Goal: Task Accomplishment & Management: Use online tool/utility

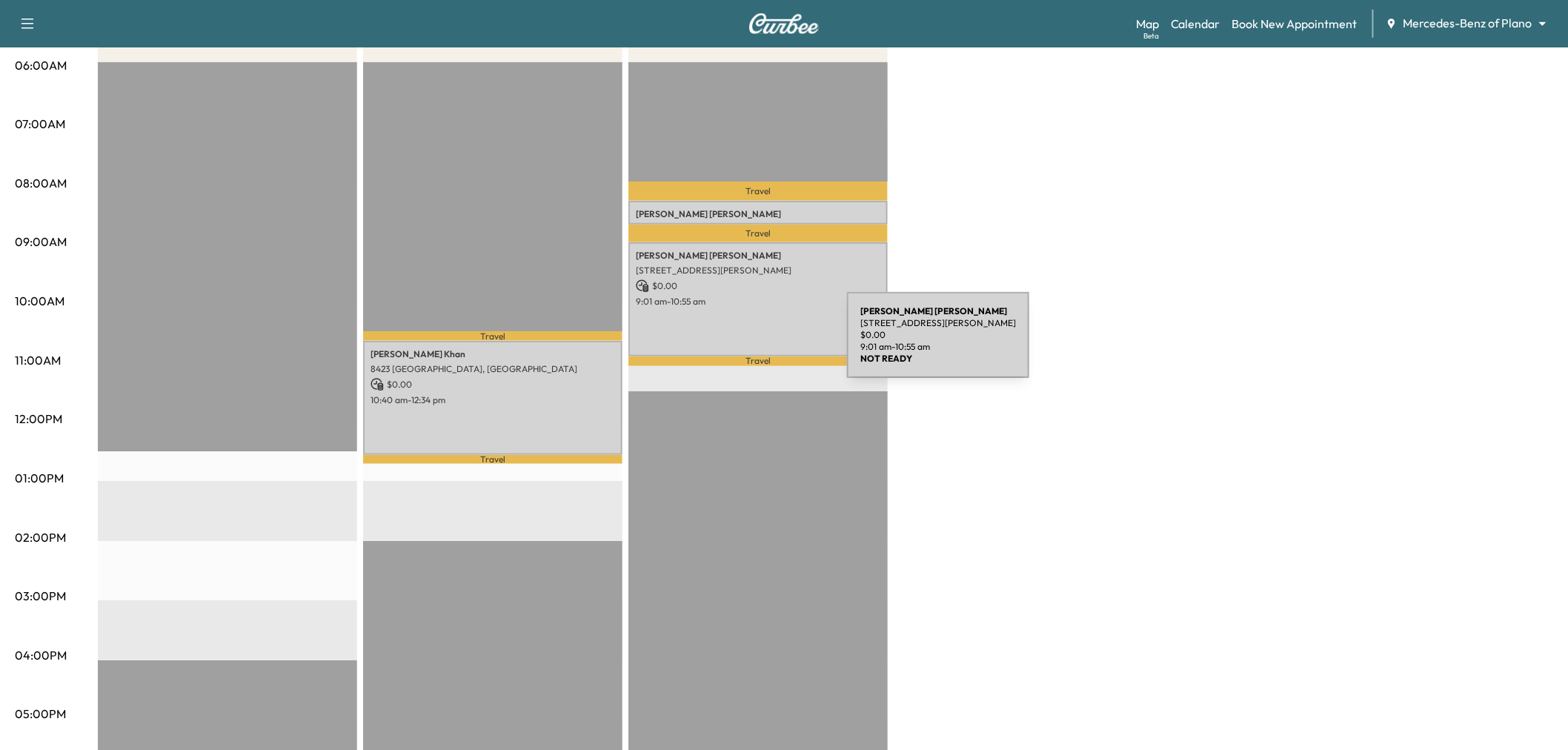
scroll to position [298, 0]
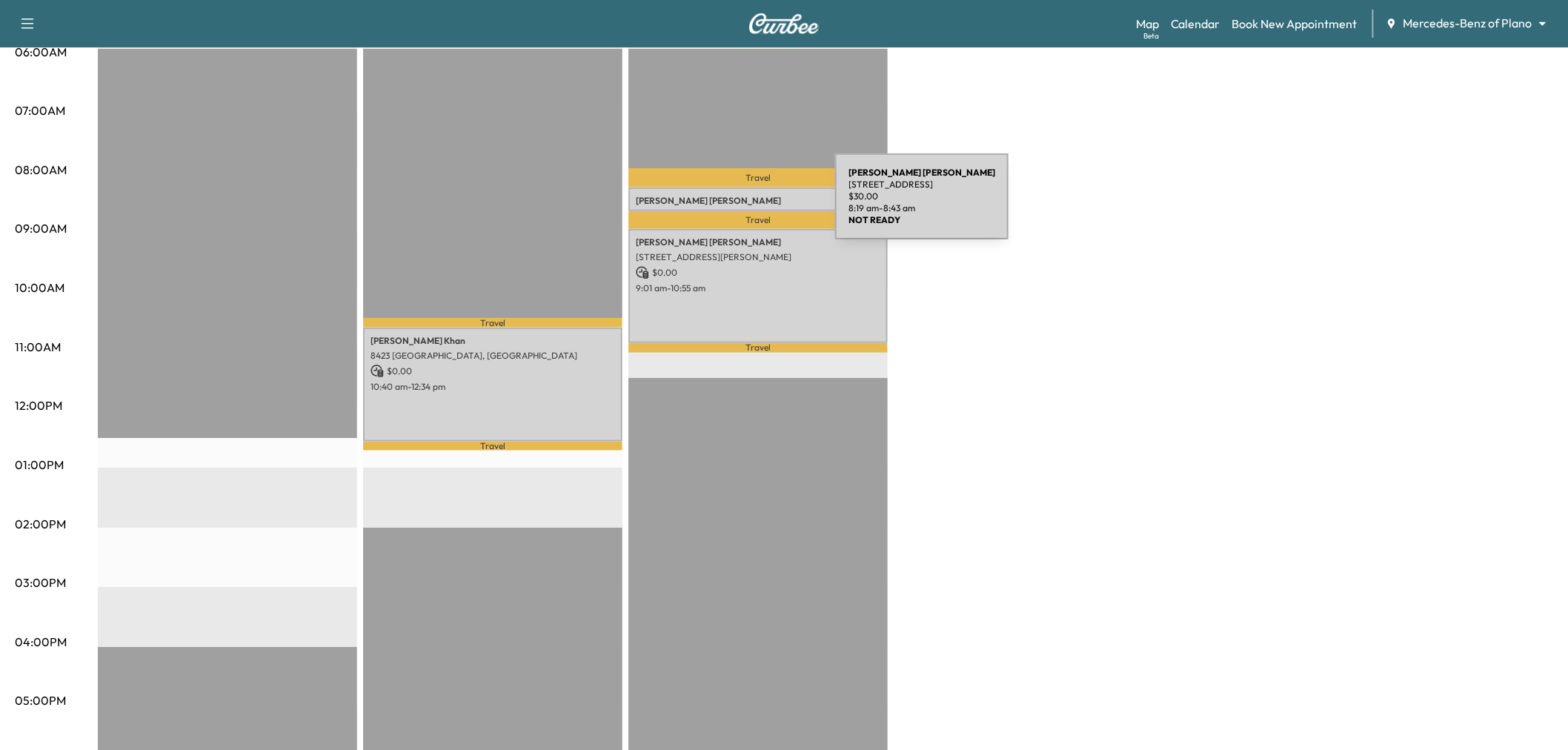
click at [724, 205] on div "[PERSON_NAME] [STREET_ADDRESS] $ 30.00 8:19 am - 8:43 am" at bounding box center [757, 200] width 260 height 24
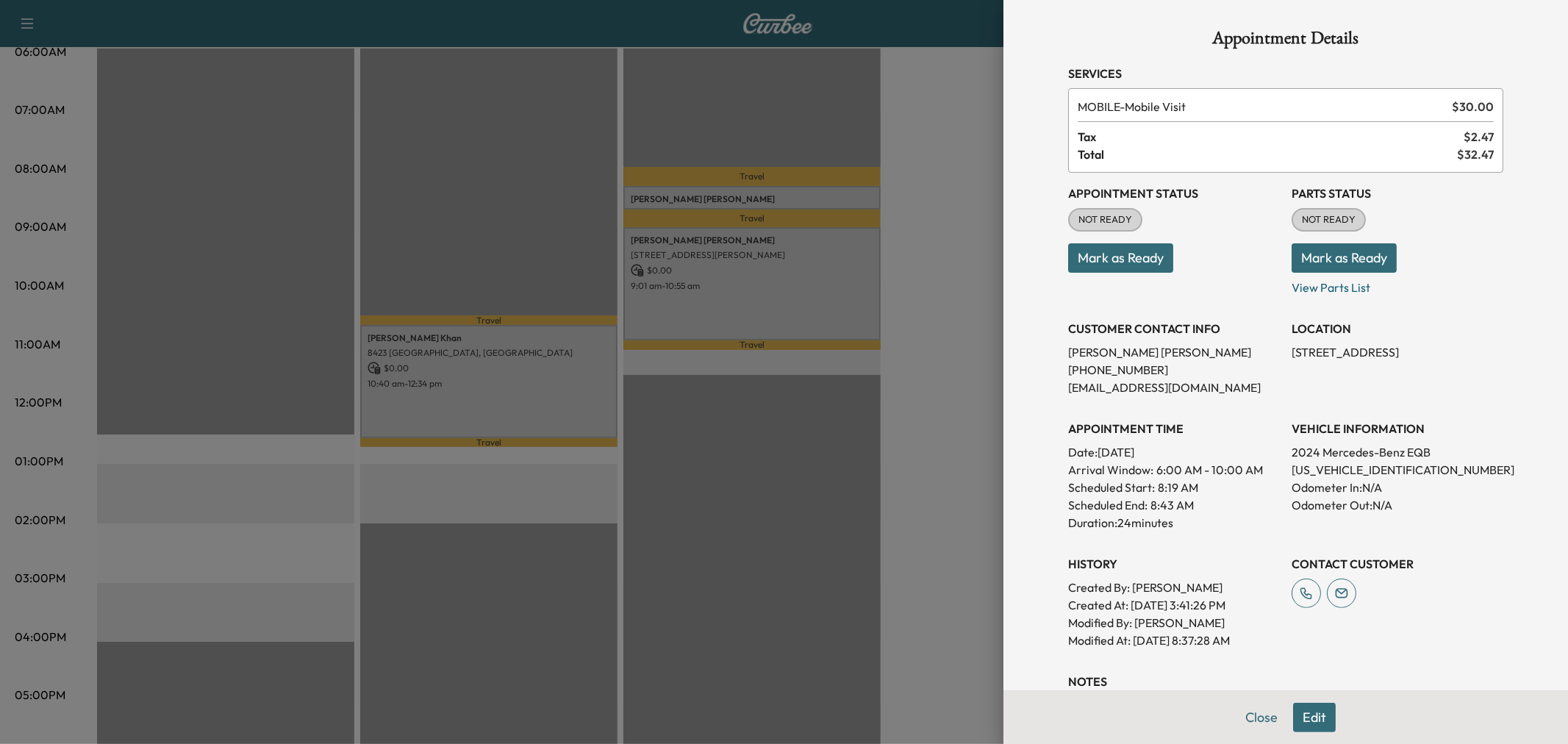
click at [932, 349] on div at bounding box center [784, 372] width 1568 height 744
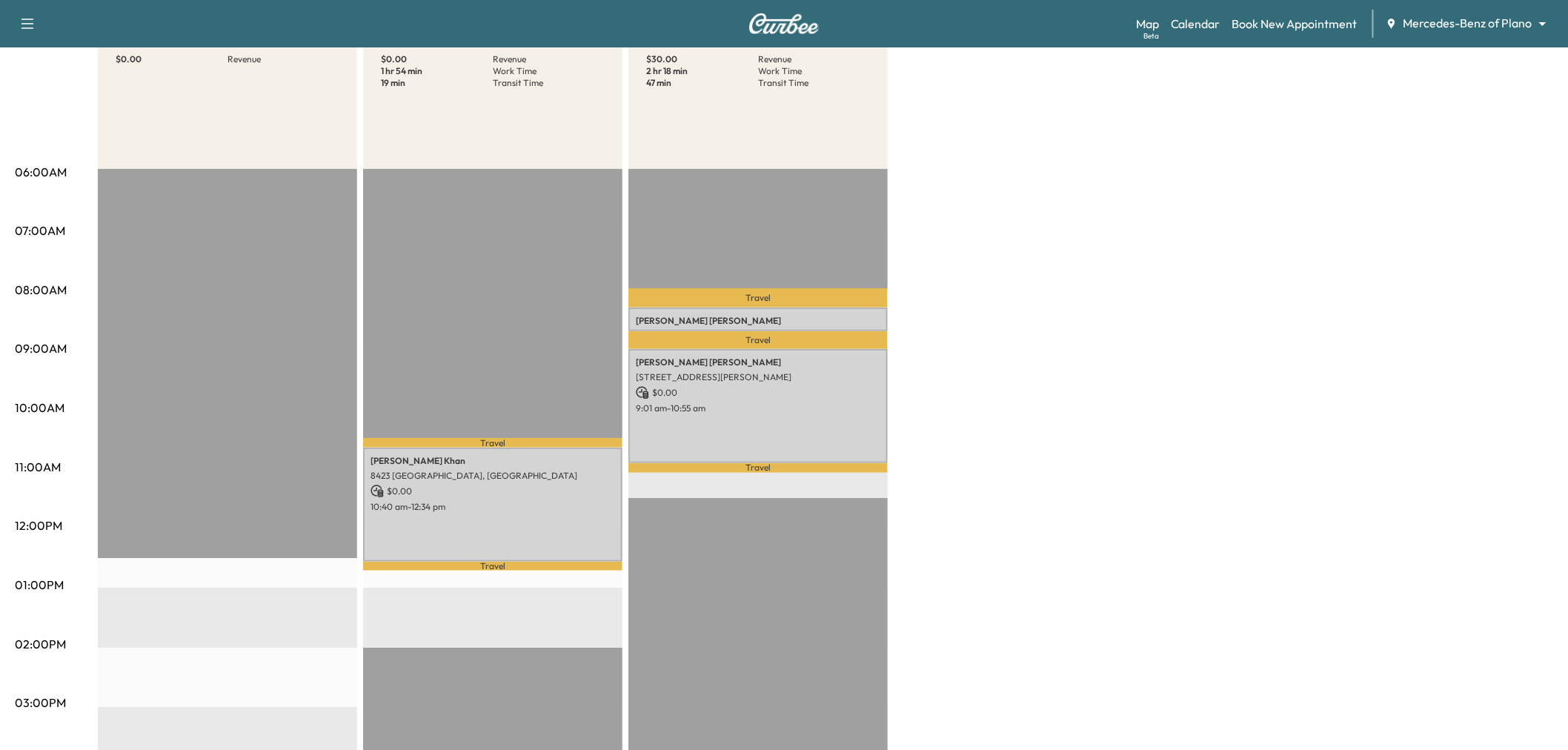
scroll to position [178, 0]
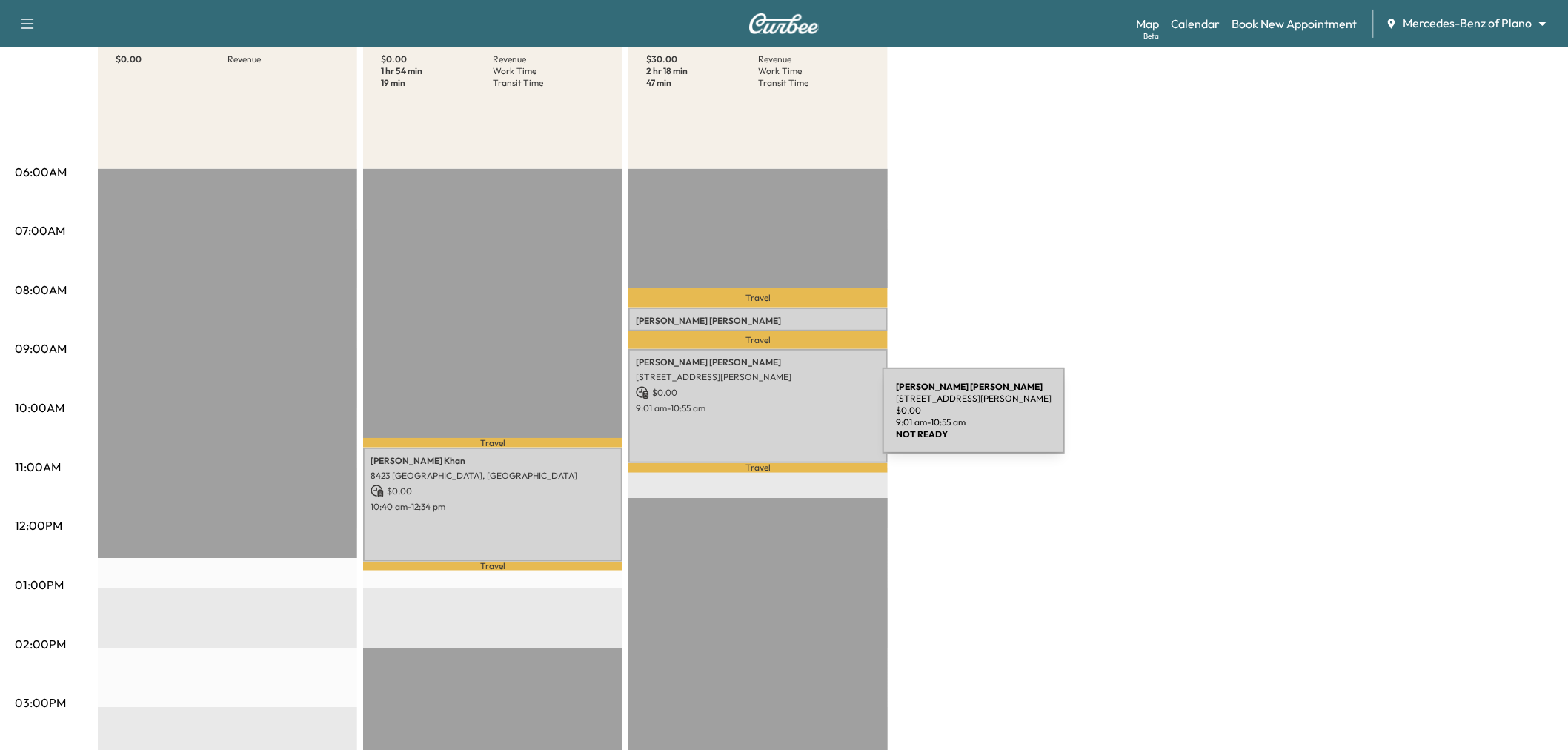
click at [772, 419] on div "[PERSON_NAME] [STREET_ADDRESS][PERSON_NAME] $ 0.00 9:01 am - 10:55 am" at bounding box center [757, 406] width 260 height 113
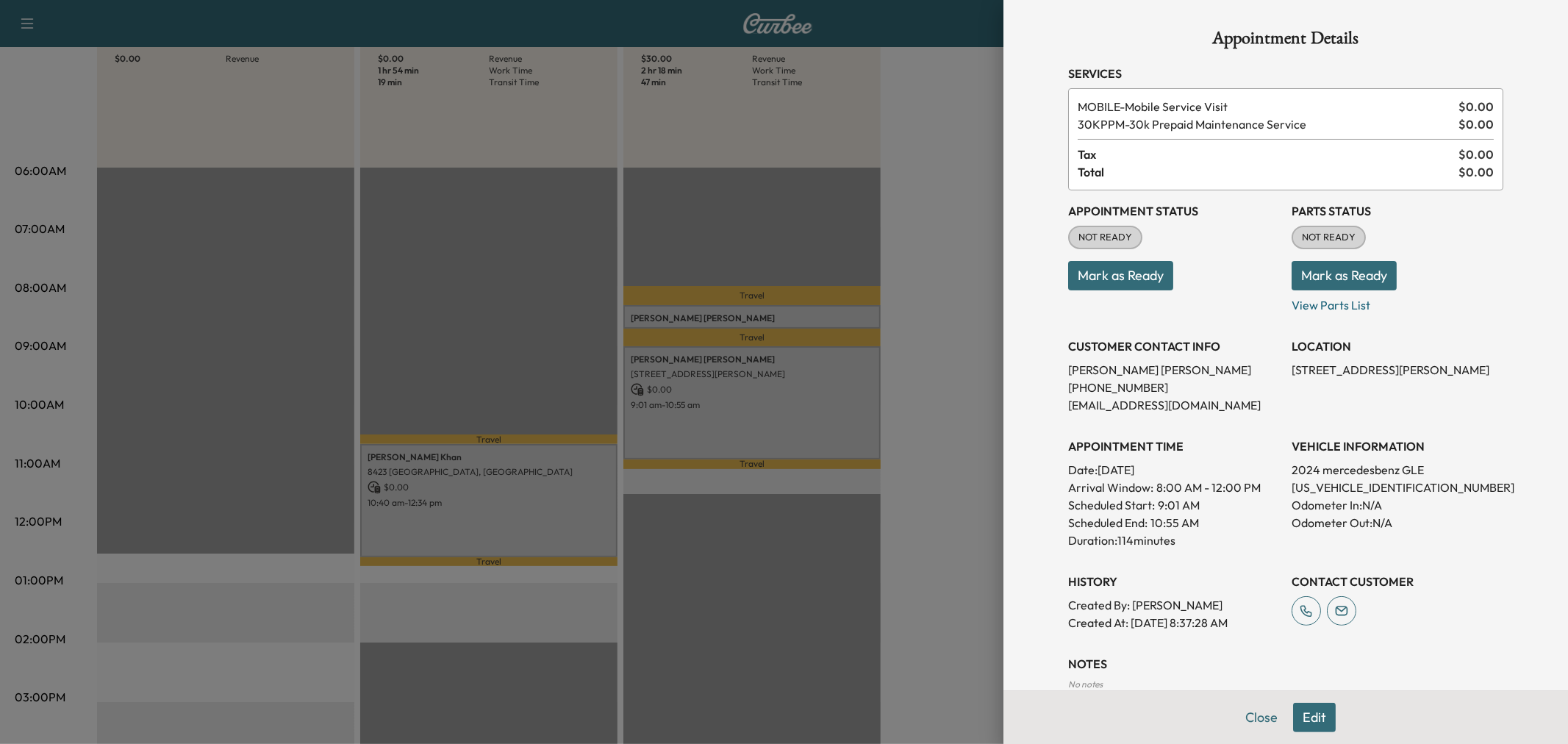
click at [766, 416] on div at bounding box center [784, 372] width 1568 height 744
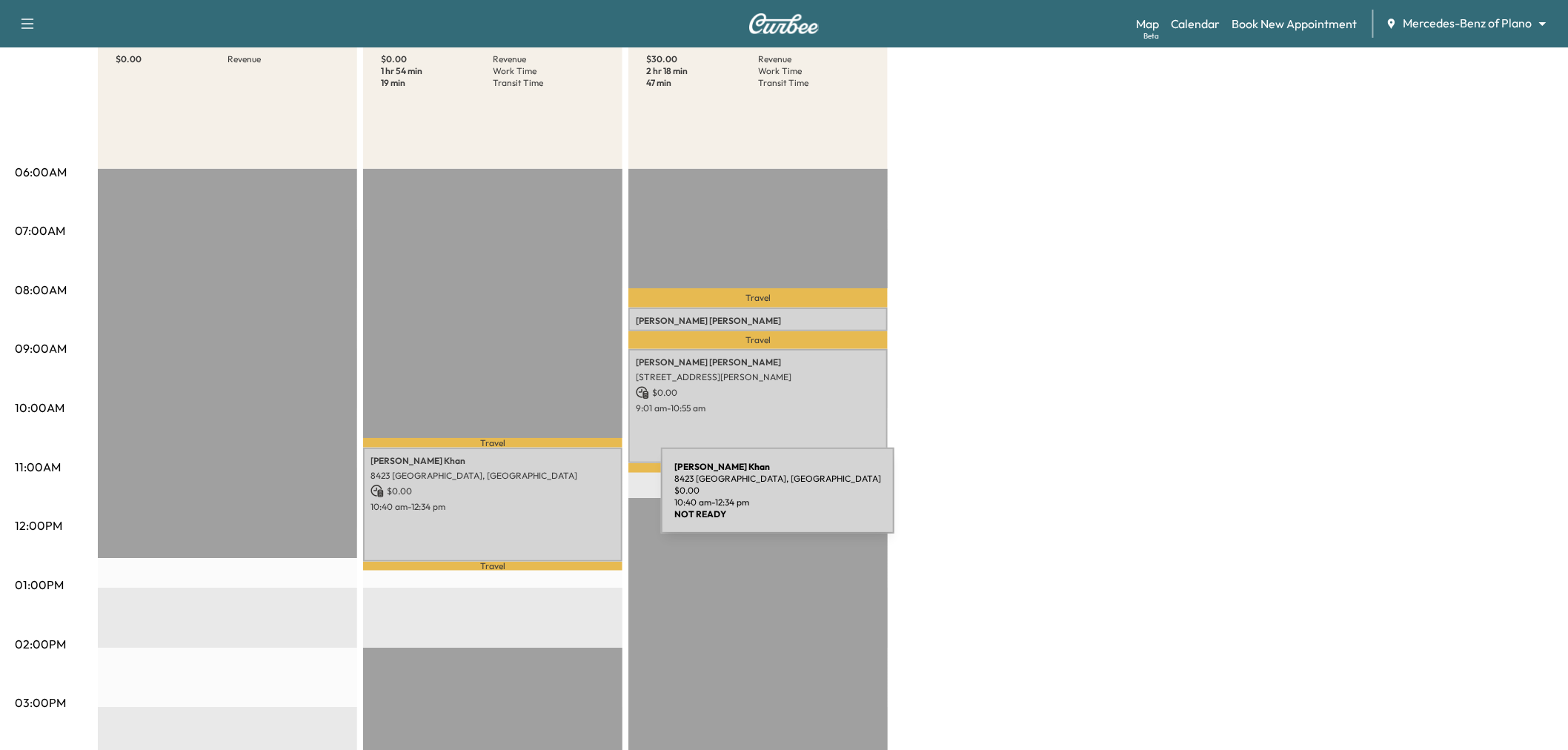
click at [549, 501] on p "10:40 am - 12:34 pm" at bounding box center [492, 507] width 244 height 12
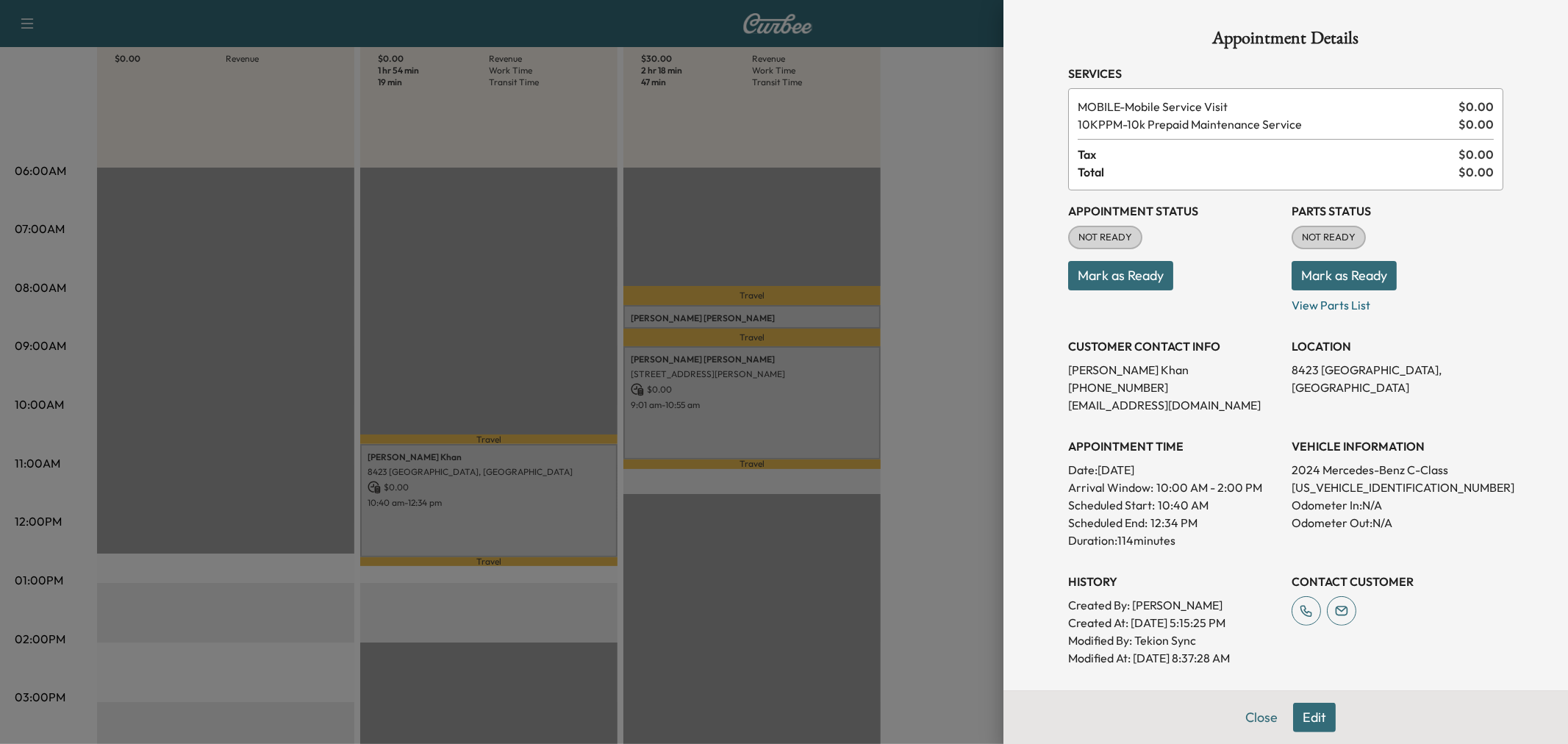
click at [545, 496] on div at bounding box center [784, 372] width 1568 height 744
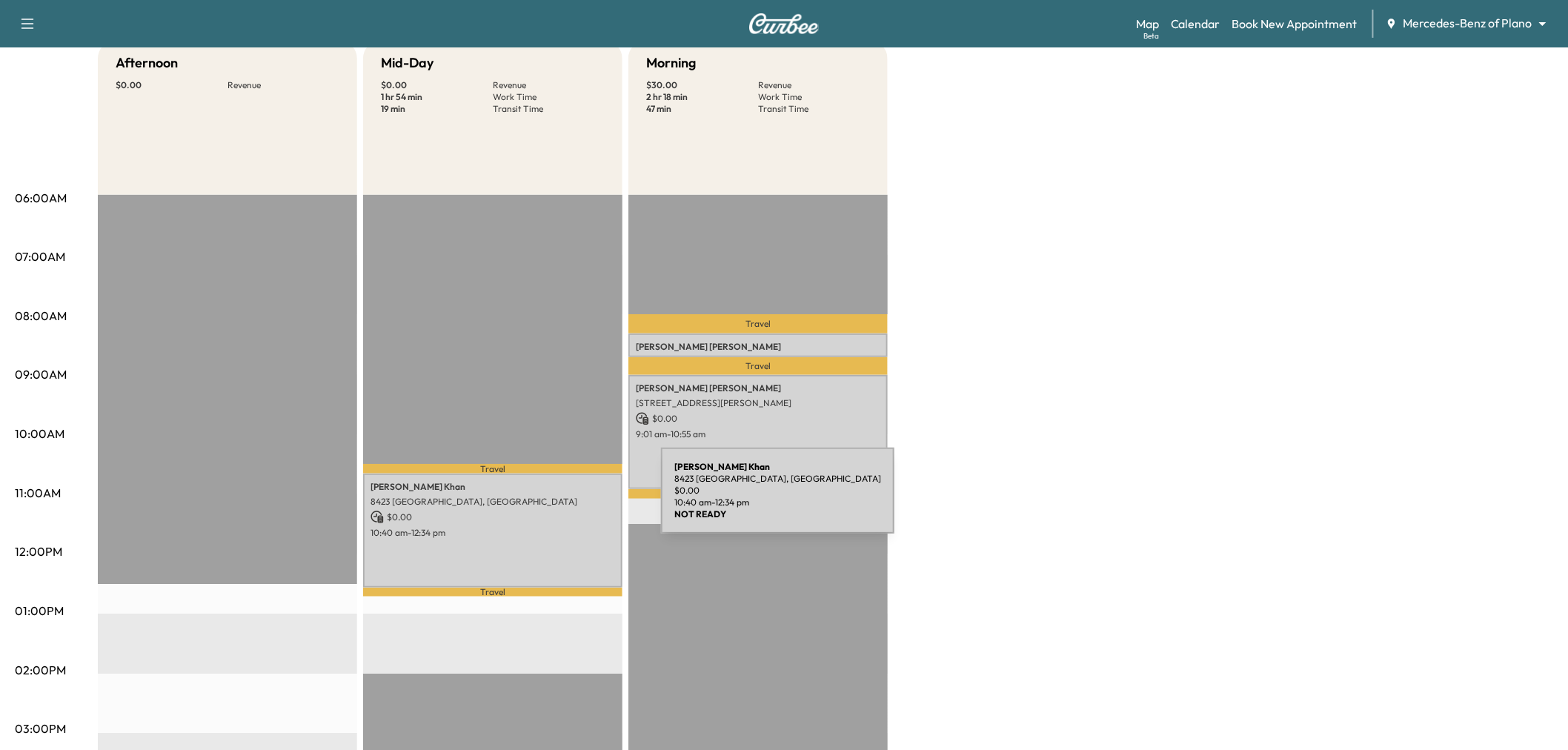
scroll to position [154, 0]
click at [549, 500] on p "8423 [GEOGRAPHIC_DATA], [GEOGRAPHIC_DATA]" at bounding box center [492, 501] width 244 height 12
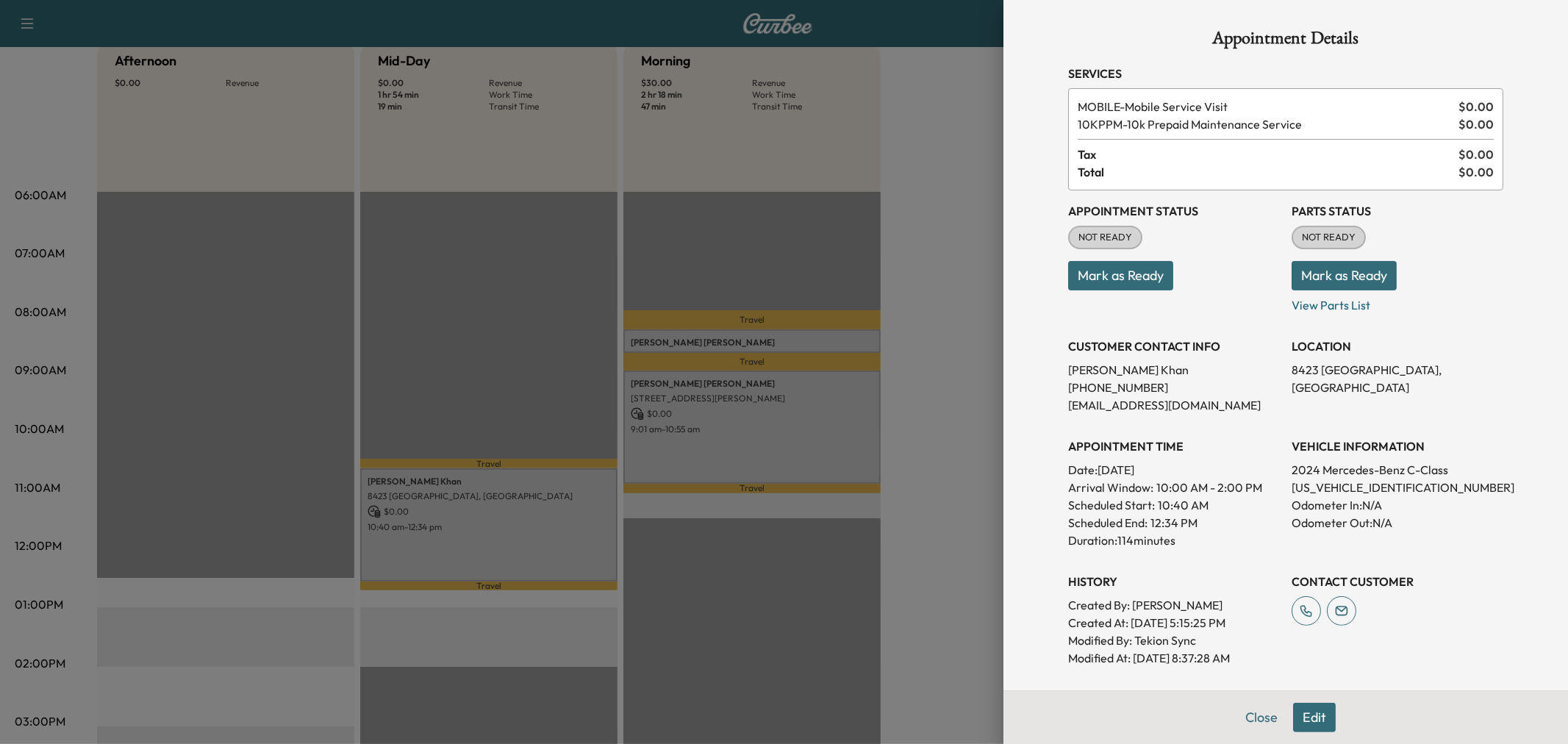
click at [688, 451] on div at bounding box center [784, 372] width 1568 height 744
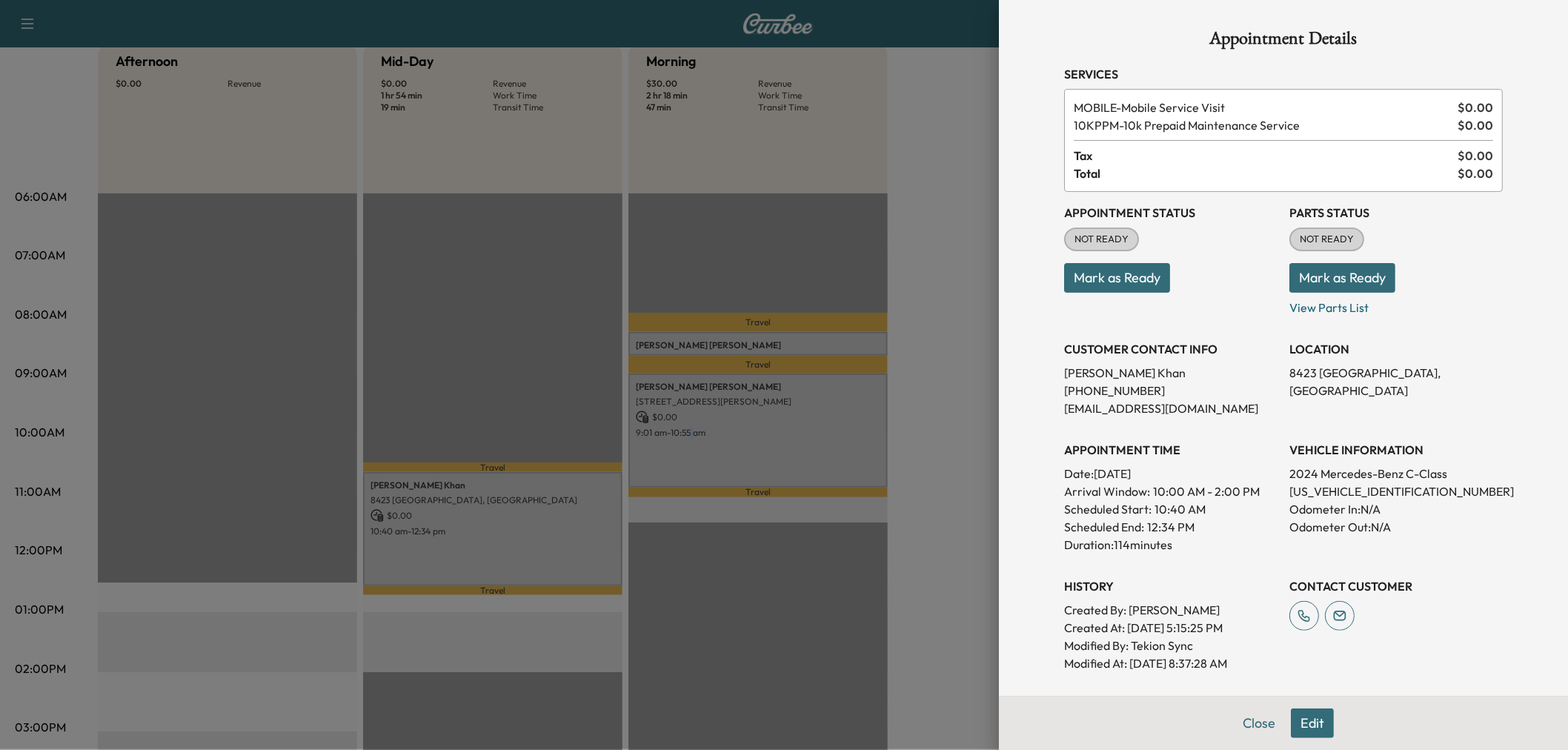
click at [694, 455] on div "[PERSON_NAME] [STREET_ADDRESS][PERSON_NAME] $ 0.00 9:01 am - 10:55 am" at bounding box center [757, 430] width 260 height 113
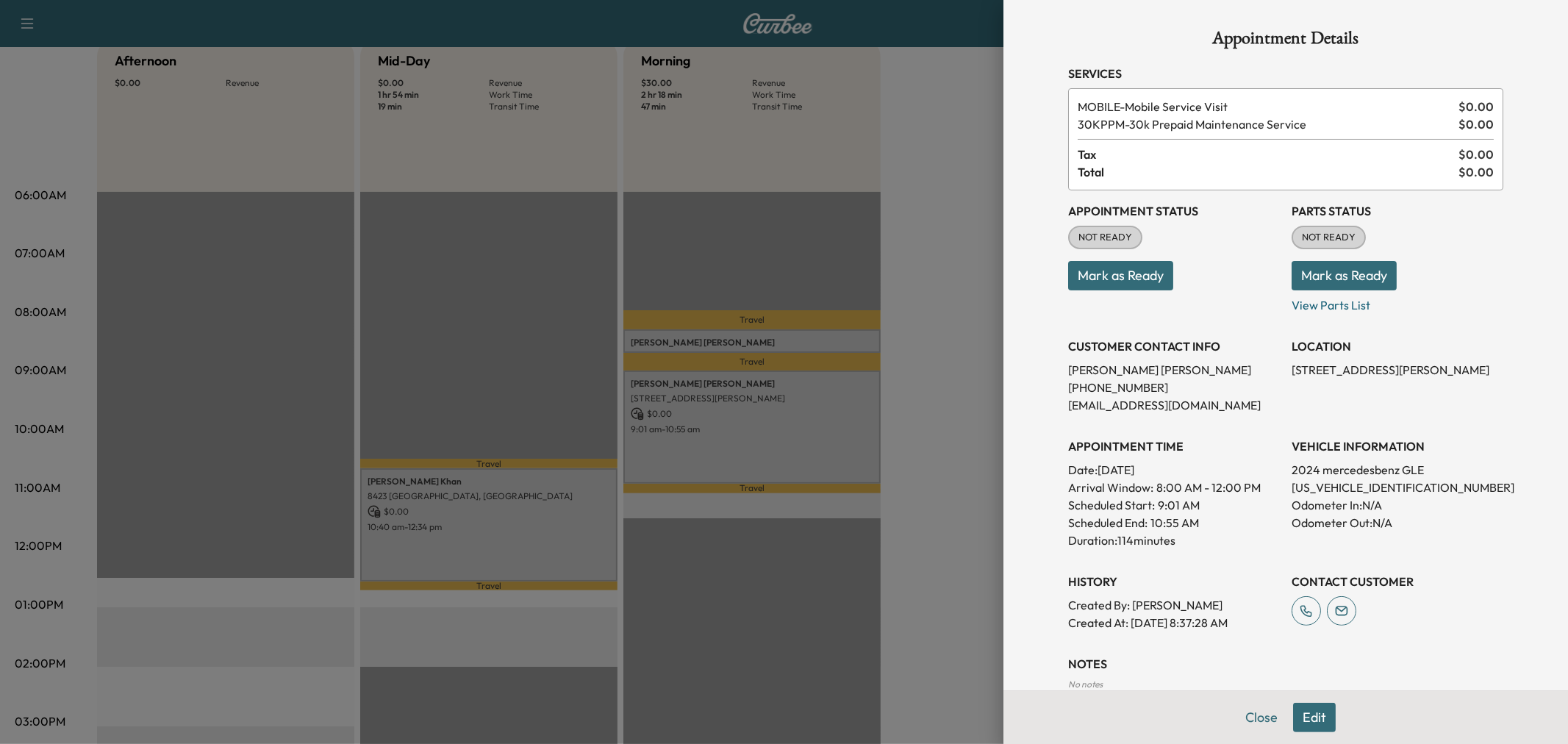
click at [1319, 489] on p "[US_VEHICLE_IDENTIFICATION_NUMBER]" at bounding box center [1397, 487] width 211 height 18
copy p "[US_VEHICLE_IDENTIFICATION_NUMBER]"
click at [924, 303] on div at bounding box center [784, 372] width 1568 height 744
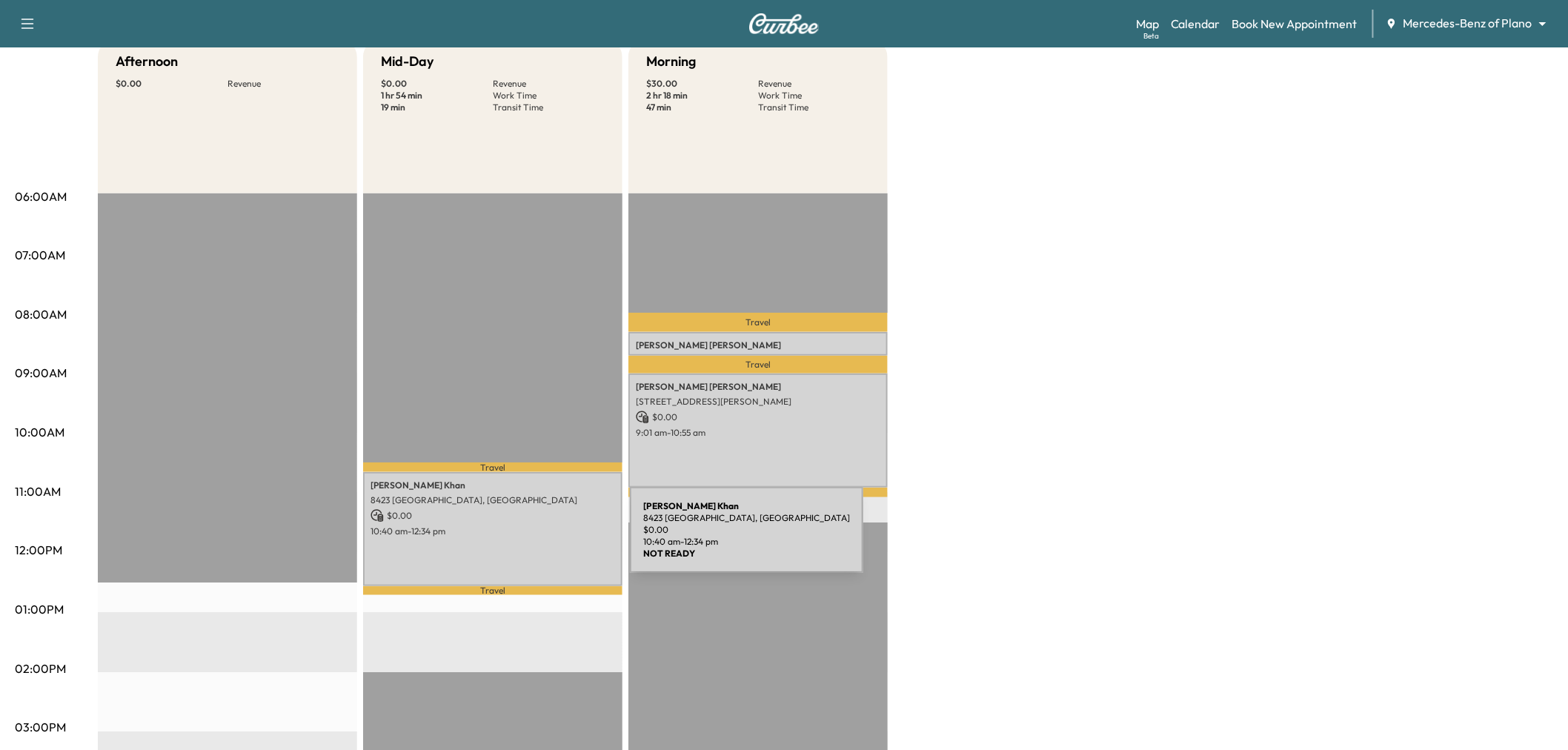
click at [519, 539] on div "[PERSON_NAME] 8423 [GEOGRAPHIC_DATA], [GEOGRAPHIC_DATA] $ 0.00 10:40 am - 12:34…" at bounding box center [493, 528] width 260 height 113
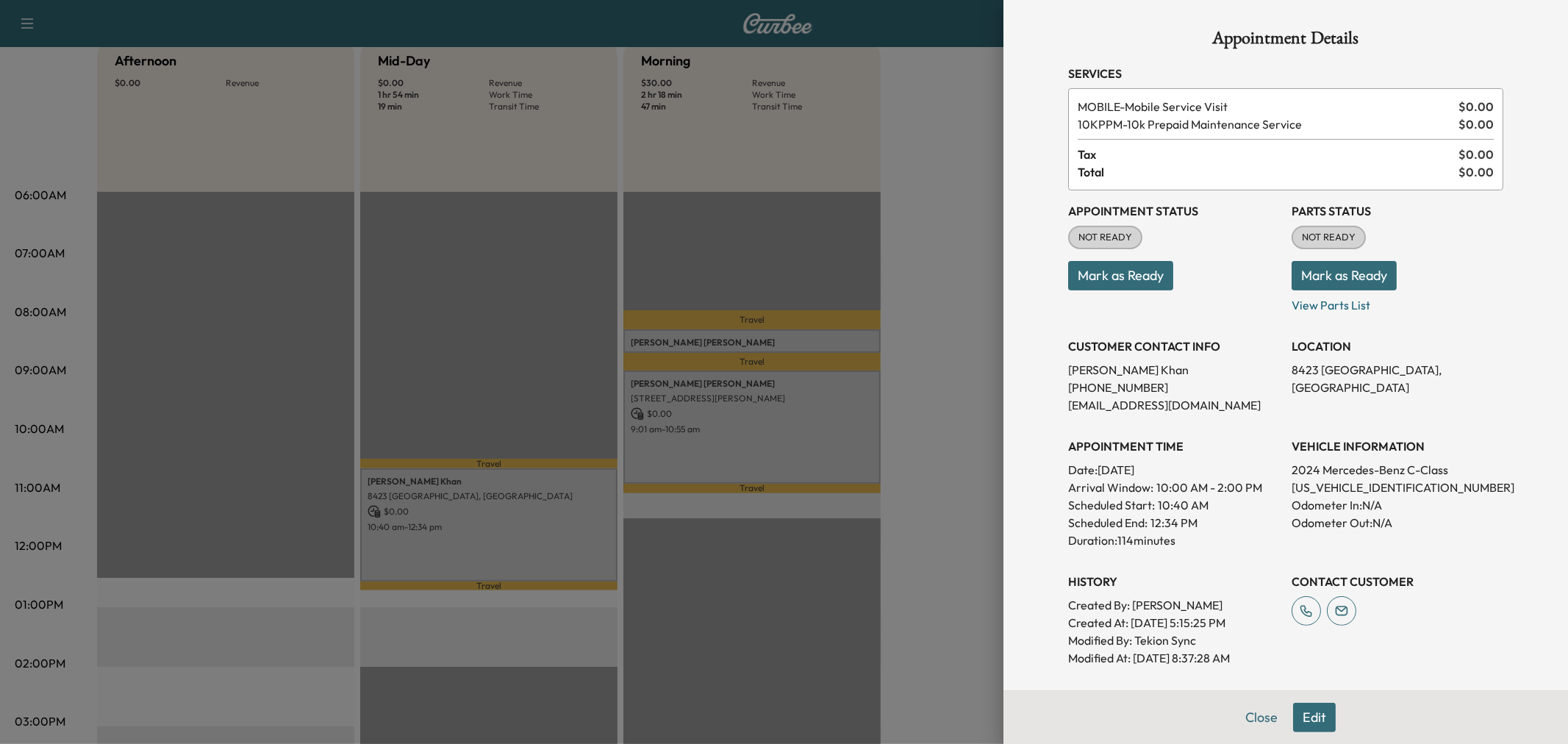
click at [710, 436] on div at bounding box center [784, 372] width 1568 height 744
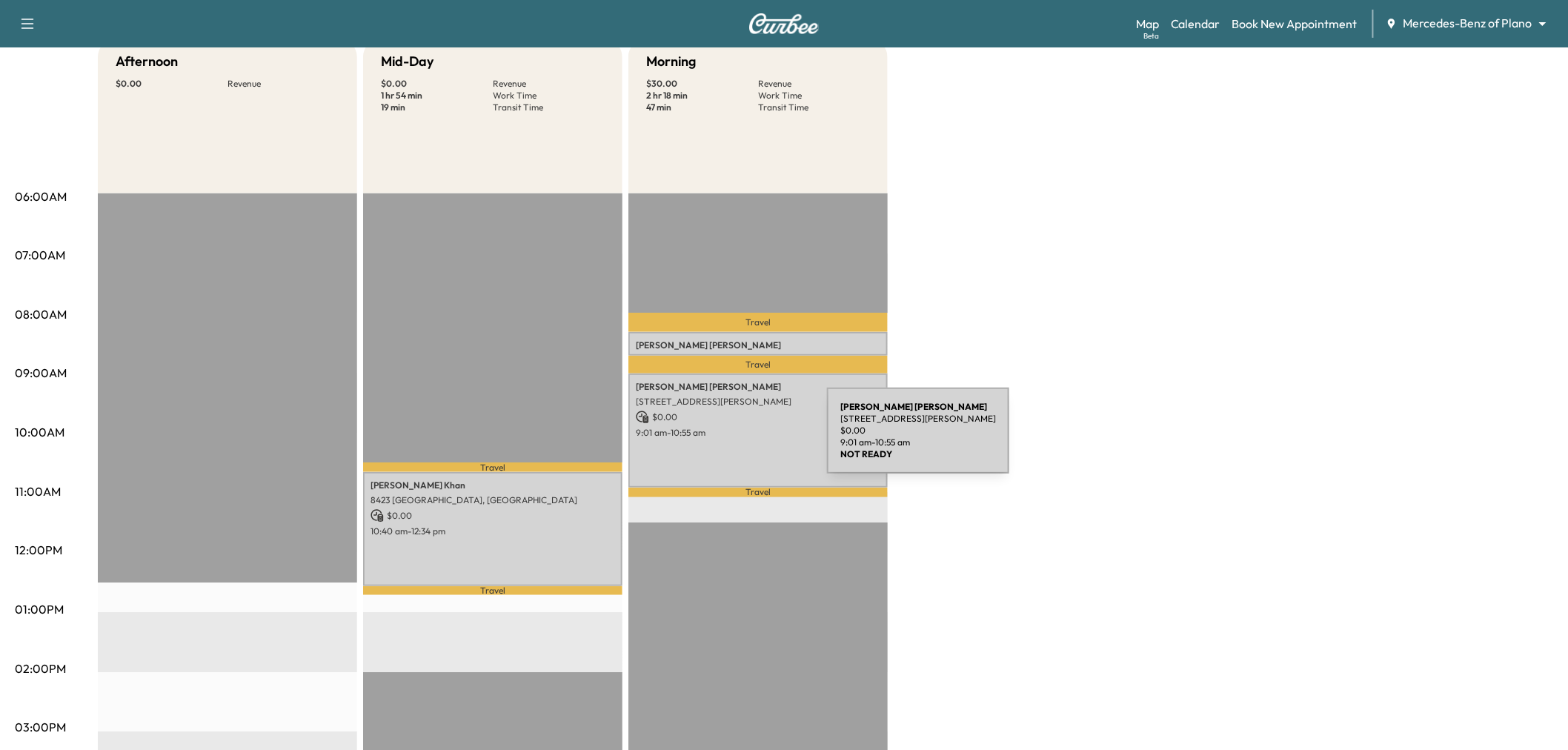
click at [716, 440] on div "[PERSON_NAME] [STREET_ADDRESS][PERSON_NAME] $ 0.00 9:01 am - 10:55 am" at bounding box center [757, 430] width 260 height 113
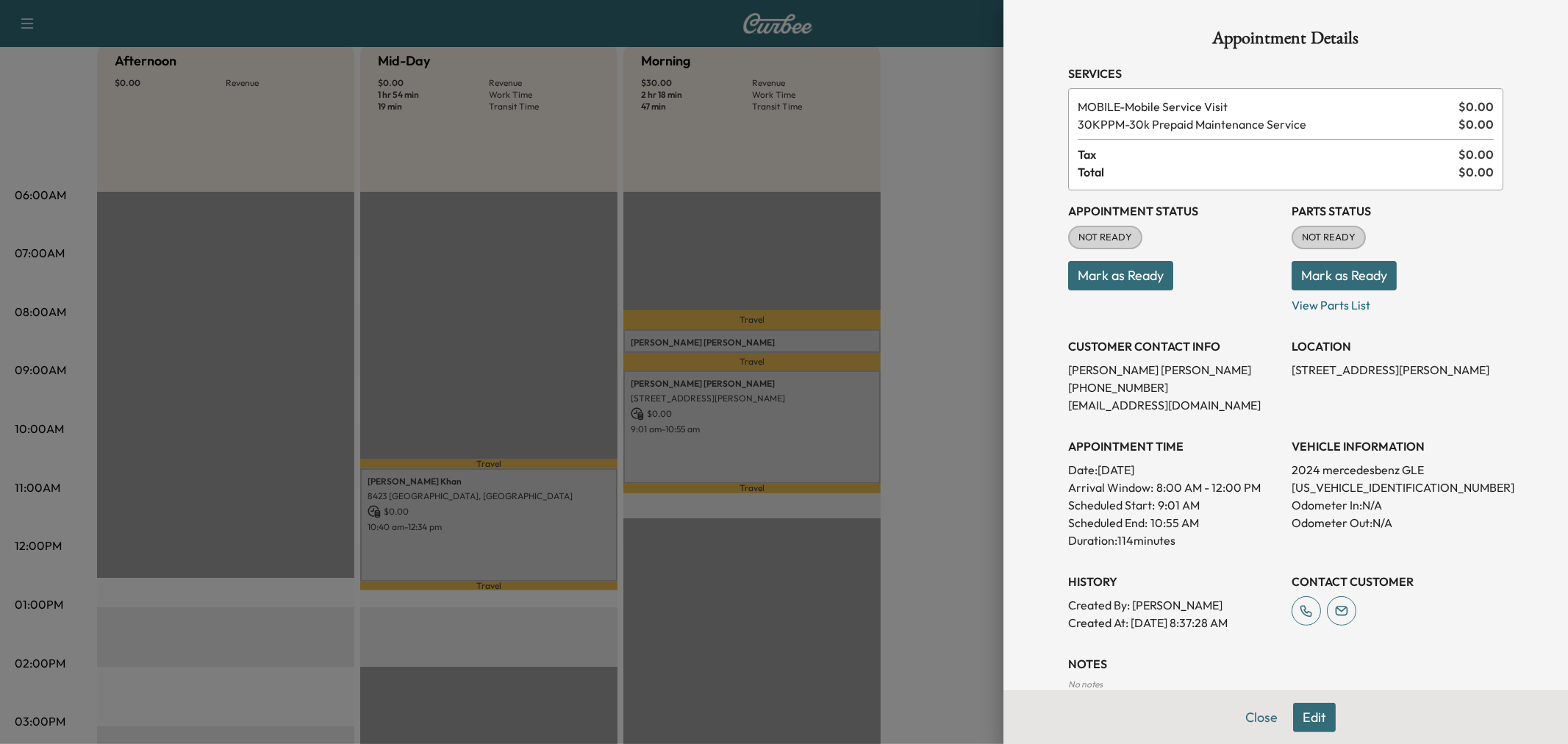
click at [504, 528] on div at bounding box center [784, 372] width 1568 height 744
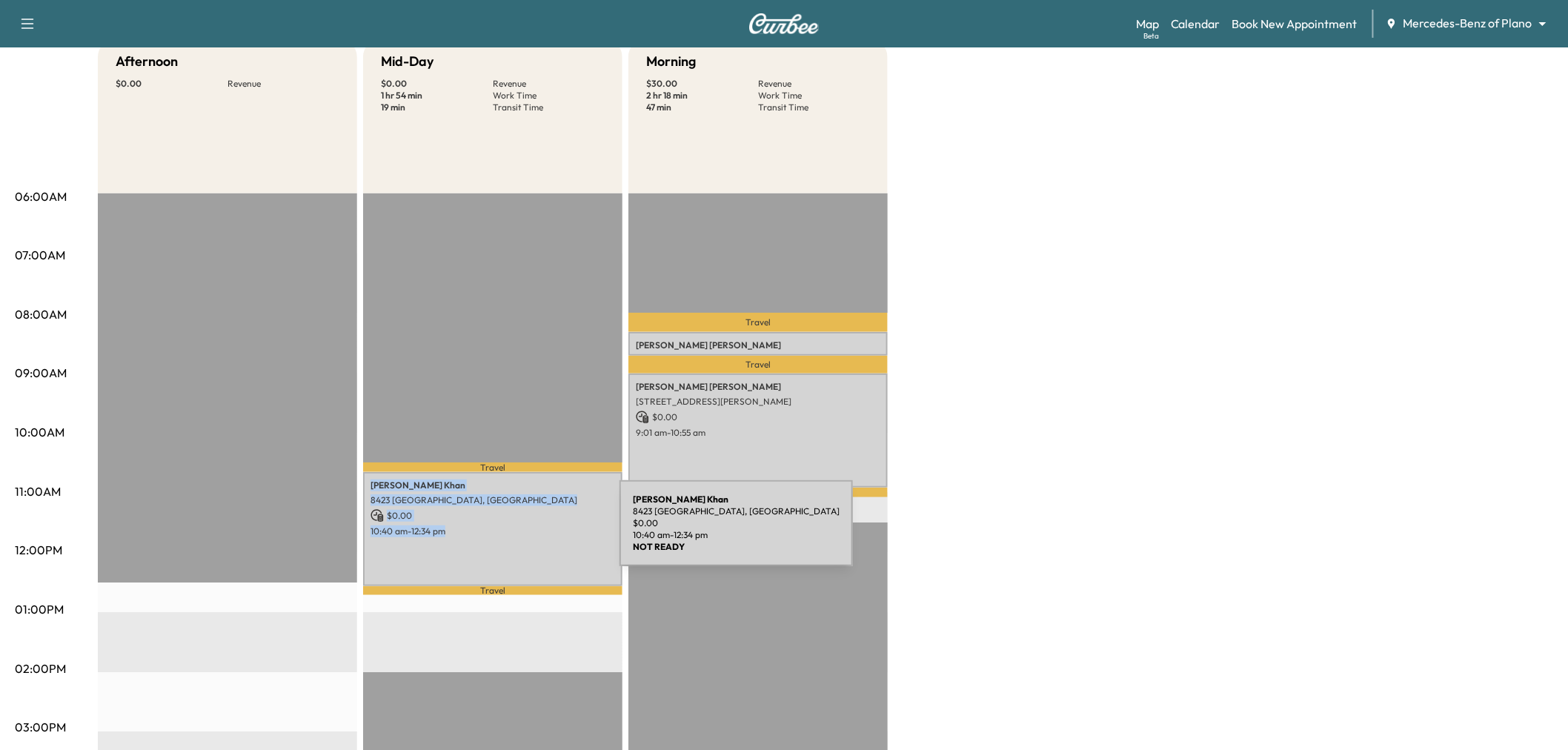
click at [508, 532] on p "10:40 am - 12:34 pm" at bounding box center [492, 531] width 244 height 12
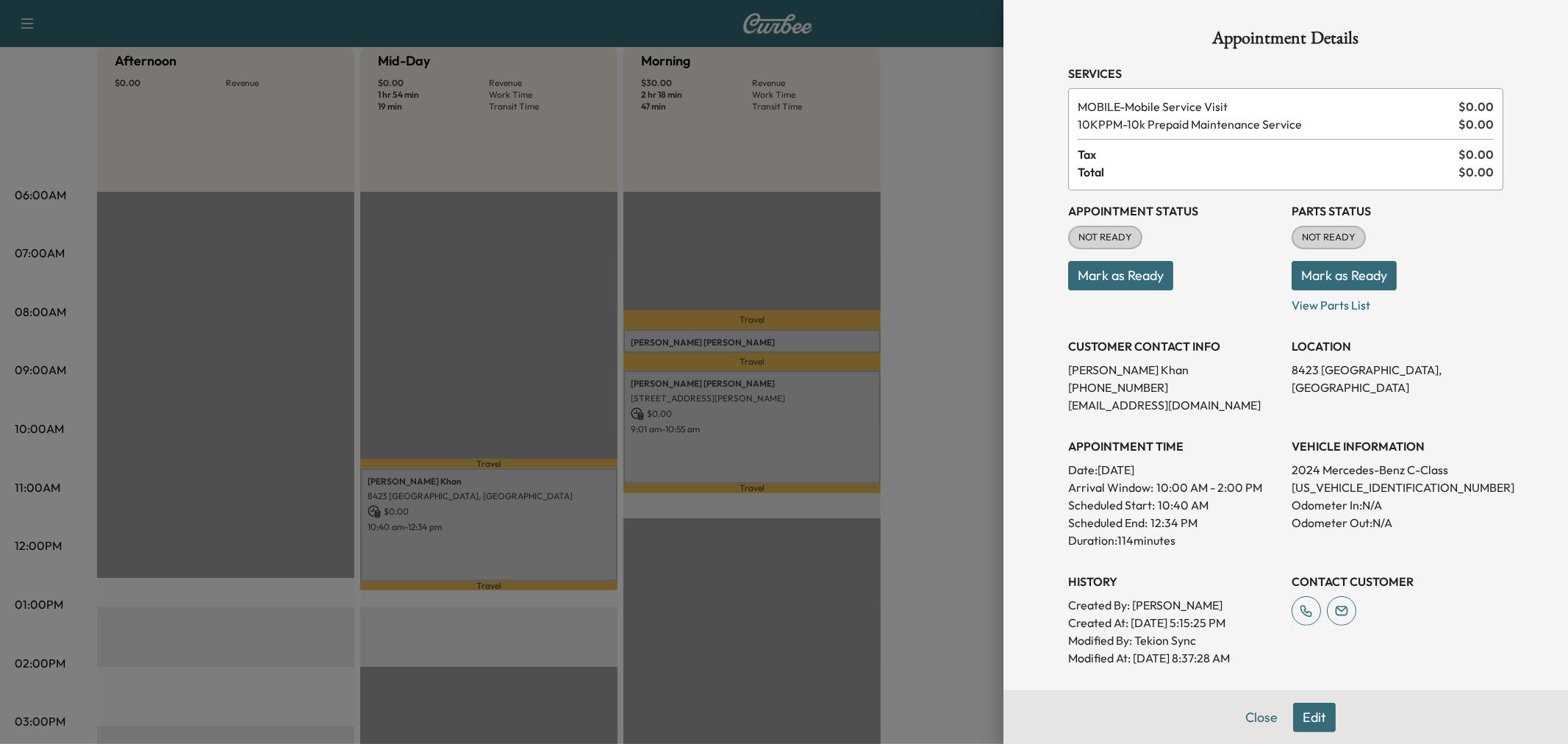
click at [1316, 492] on p "[US_VEHICLE_IDENTIFICATION_NUMBER]" at bounding box center [1397, 487] width 211 height 18
copy p "[US_VEHICLE_IDENTIFICATION_NUMBER]"
click at [882, 653] on div at bounding box center [784, 372] width 1568 height 744
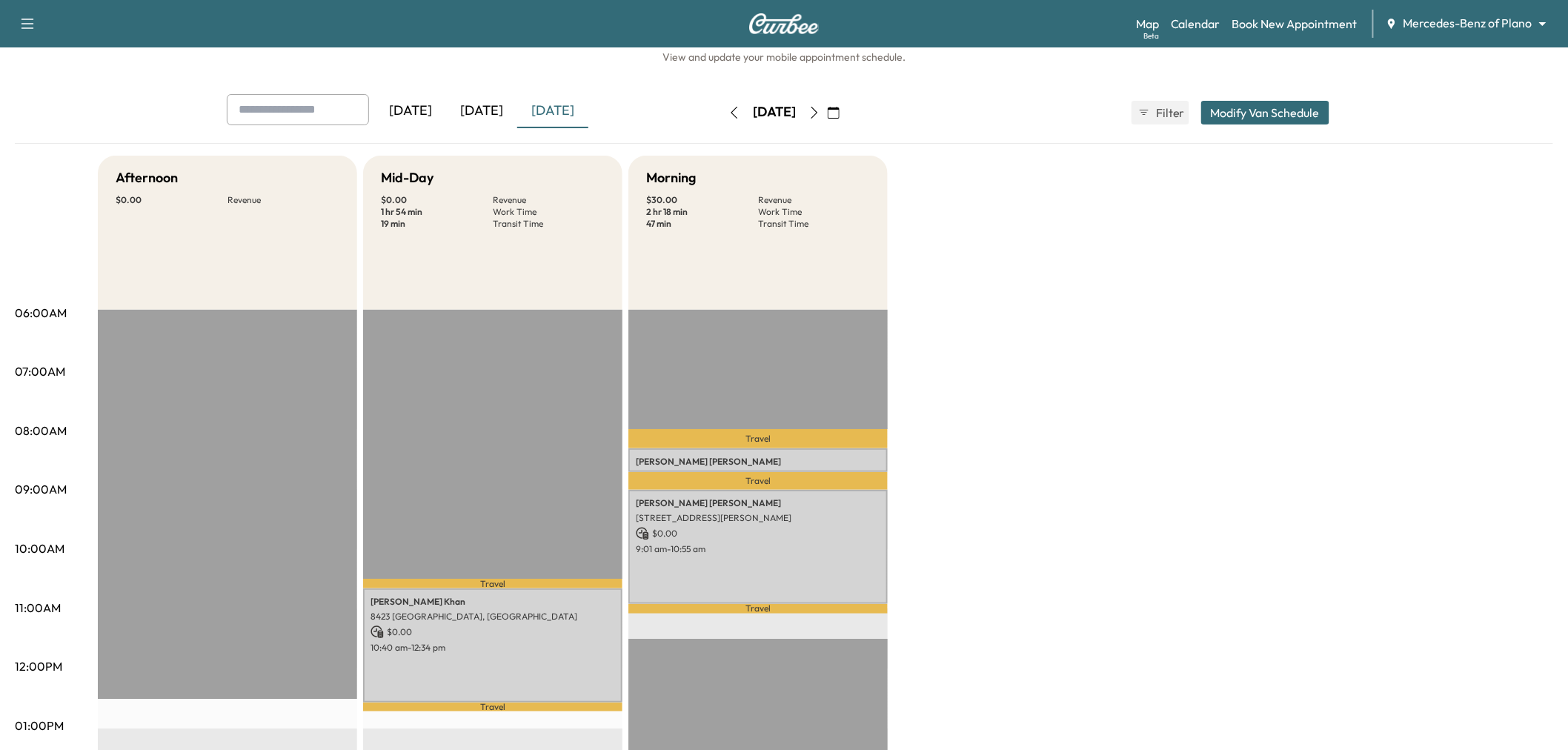
scroll to position [26, 0]
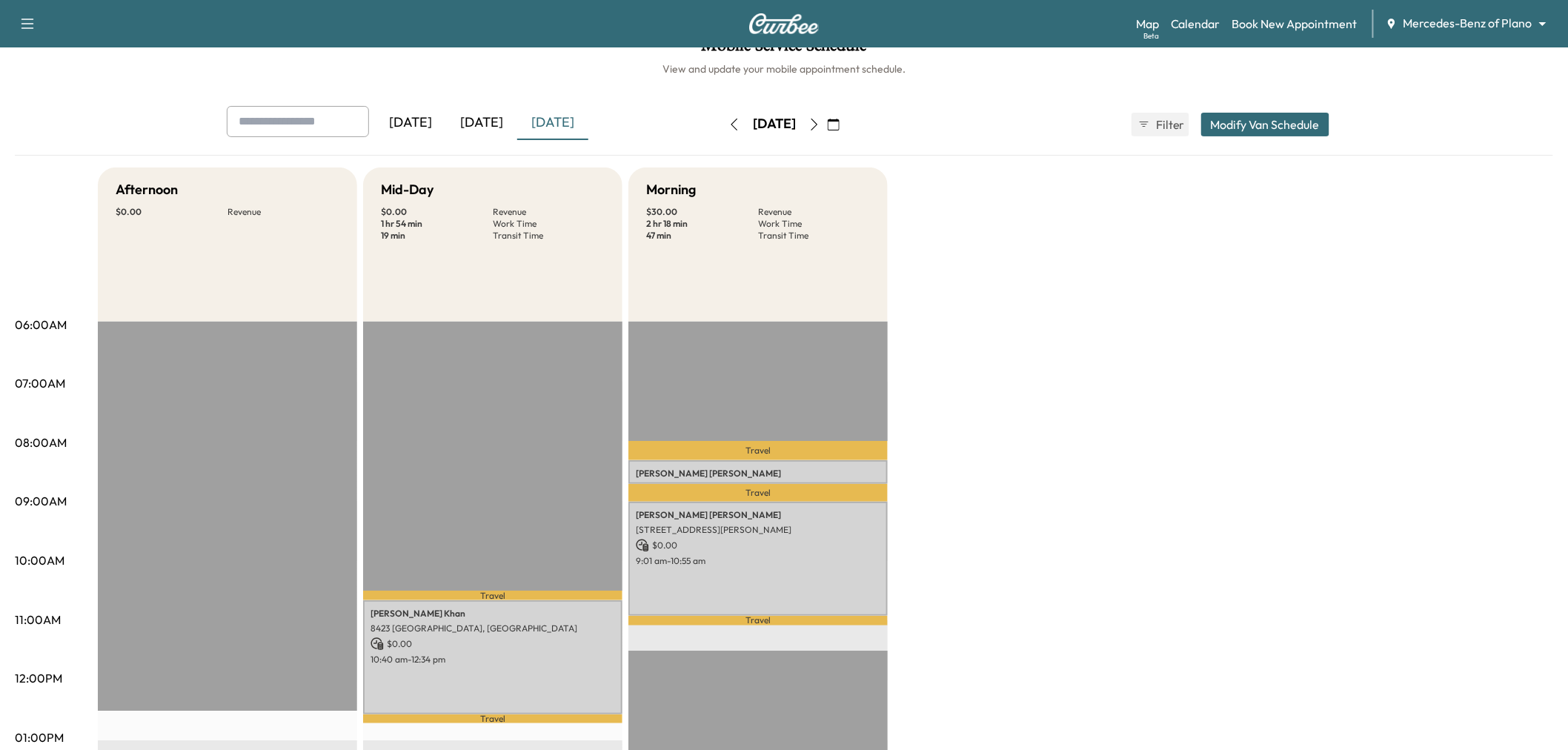
click at [827, 123] on button "button" at bounding box center [814, 124] width 25 height 24
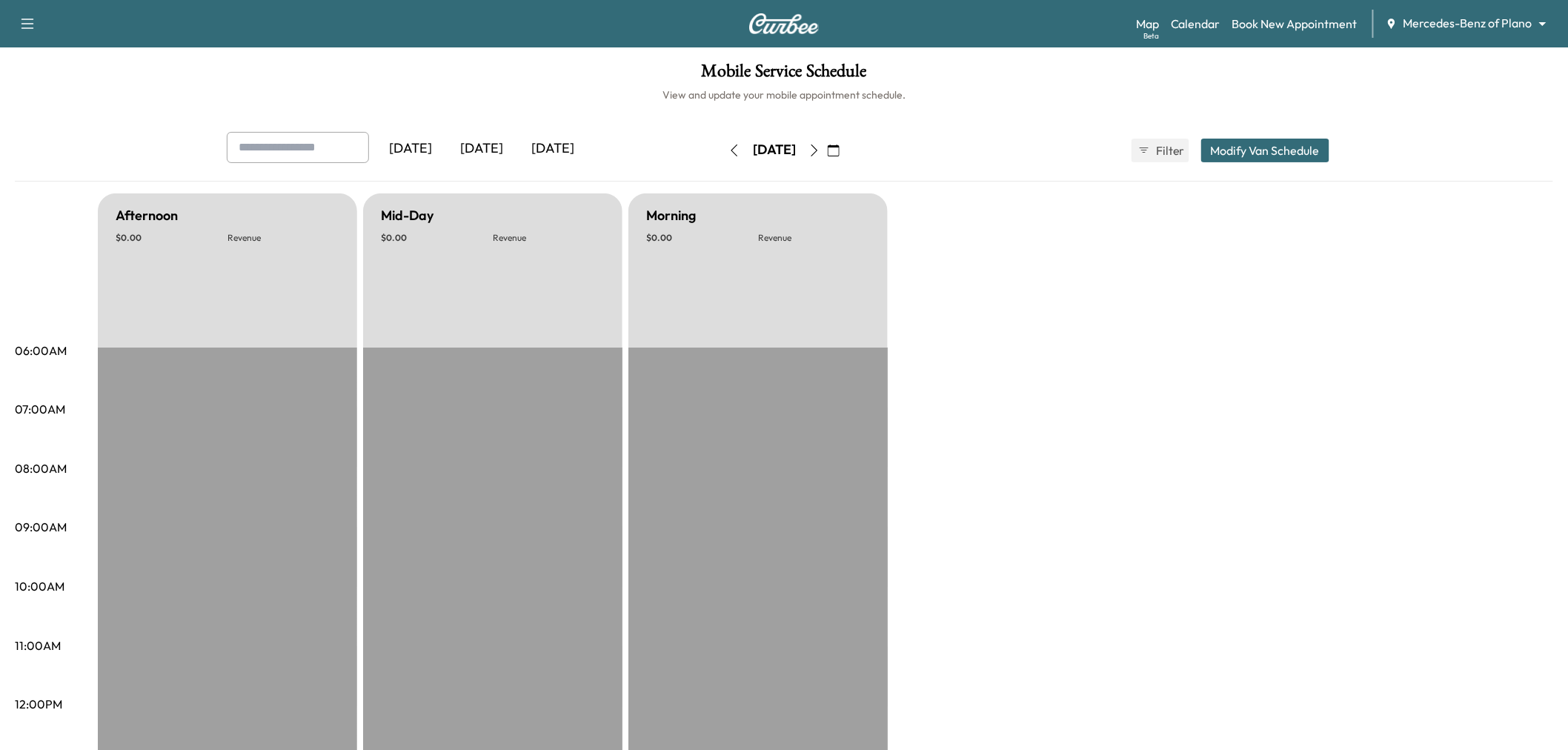
click at [820, 151] on icon "button" at bounding box center [814, 151] width 12 height 12
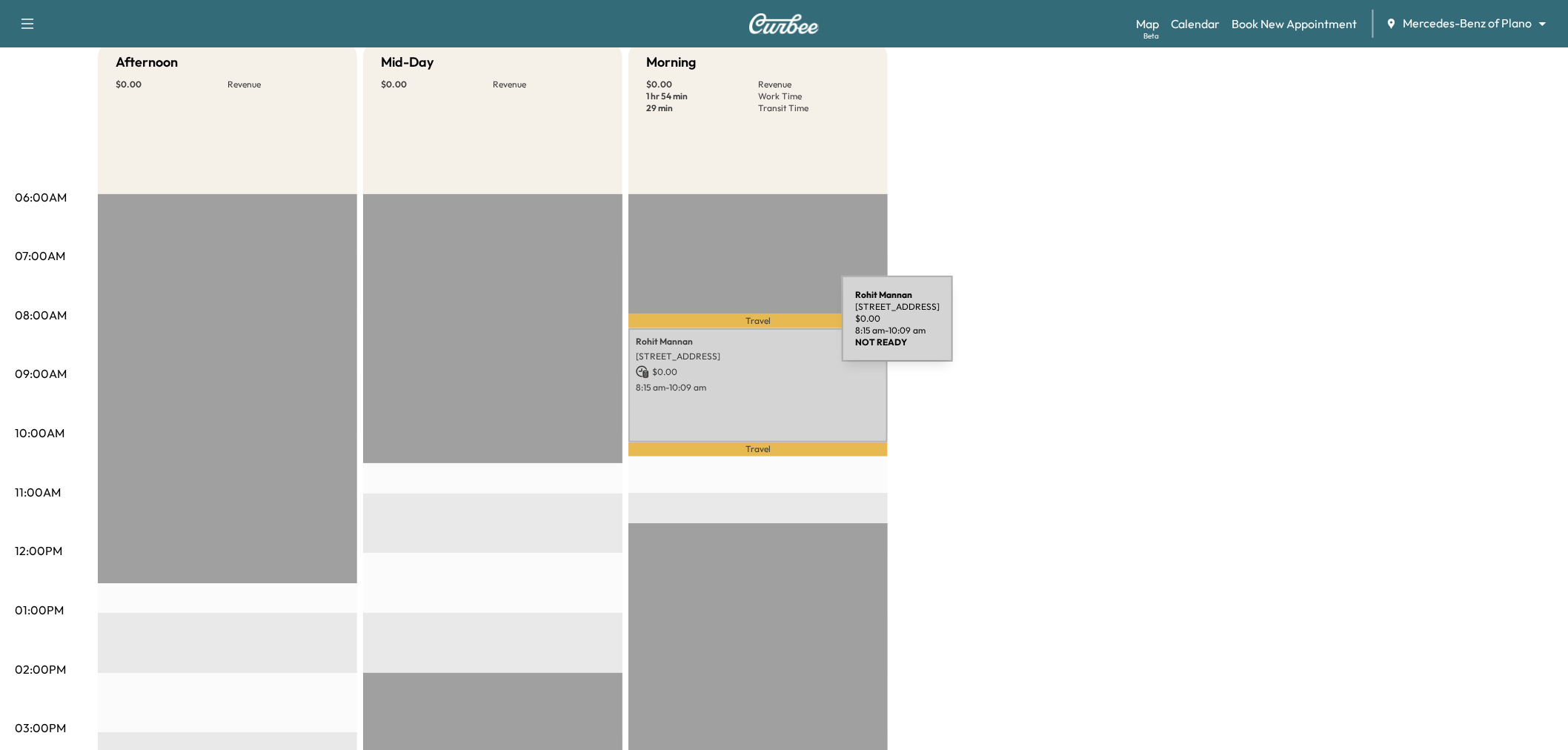
scroll to position [154, 0]
click at [751, 372] on p "$ 0.00" at bounding box center [757, 371] width 244 height 14
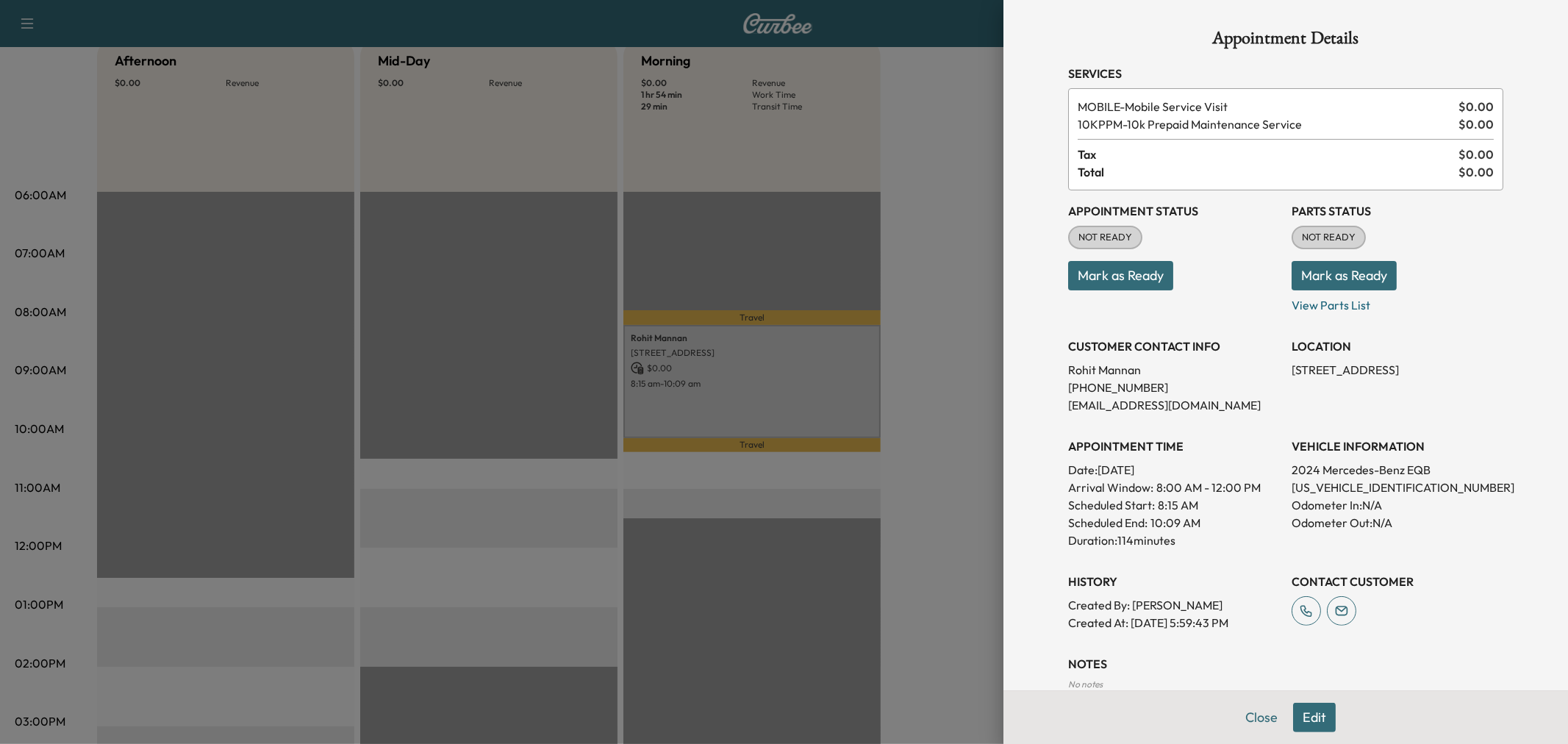
click at [569, 342] on div at bounding box center [784, 372] width 1568 height 744
